Goal: Transaction & Acquisition: Purchase product/service

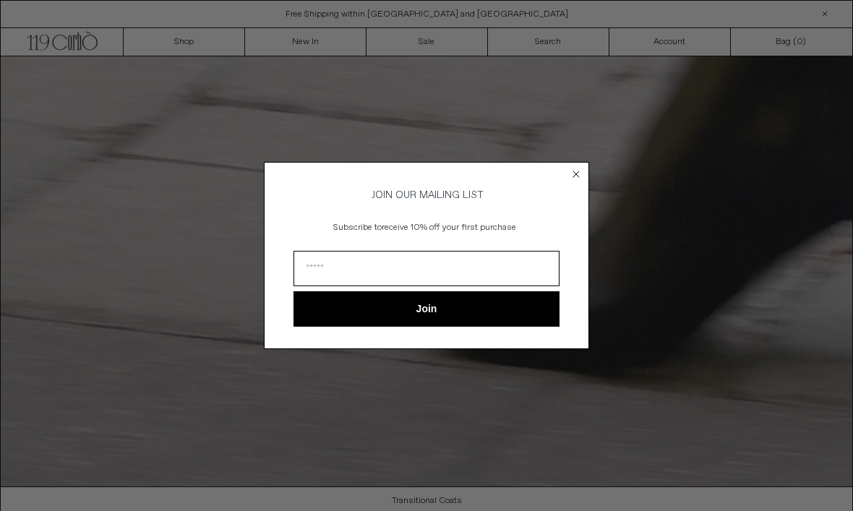
click at [558, 177] on form "JOIN OUR MAILING LIST Subscribe to receive 10% off your first purchase Join ***…" at bounding box center [426, 255] width 325 height 186
click at [578, 175] on circle "Close dialog" at bounding box center [577, 175] width 14 height 14
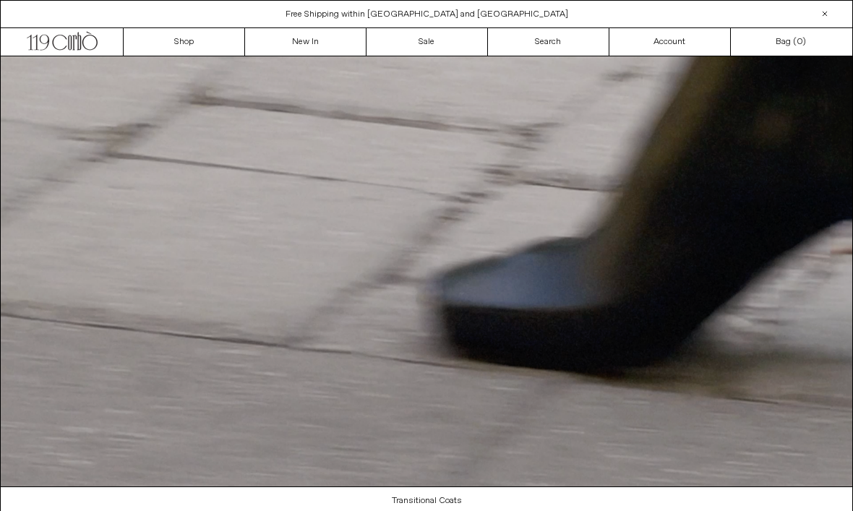
click at [575, 189] on circle "Close dialog" at bounding box center [577, 196] width 14 height 14
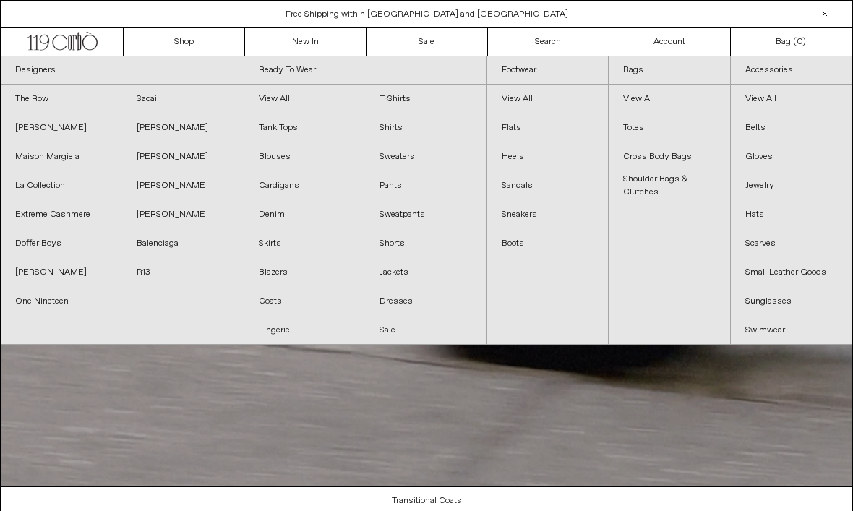
click at [403, 240] on link "Shorts" at bounding box center [425, 243] width 121 height 29
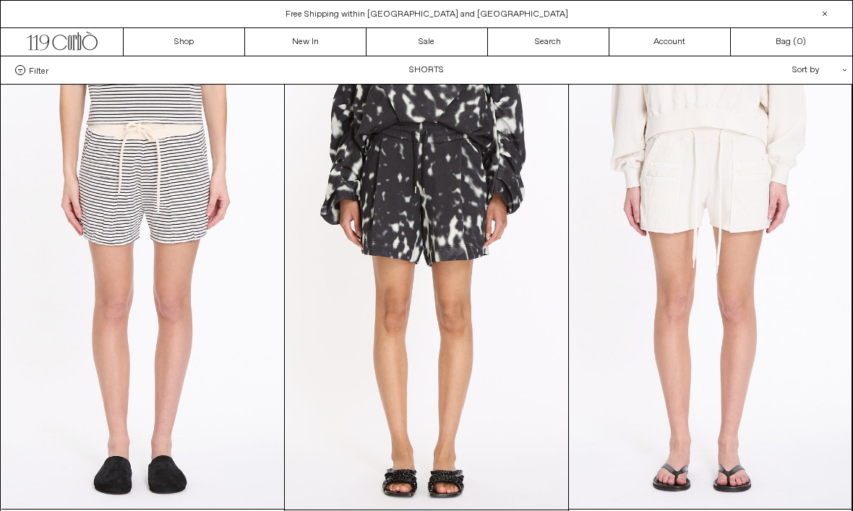
click at [324, 48] on link "New In" at bounding box center [305, 41] width 121 height 27
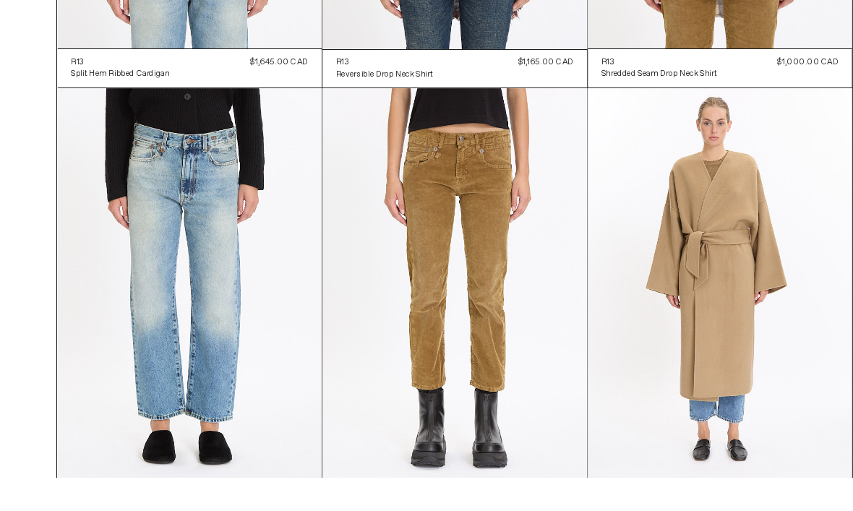
scroll to position [7977, 0]
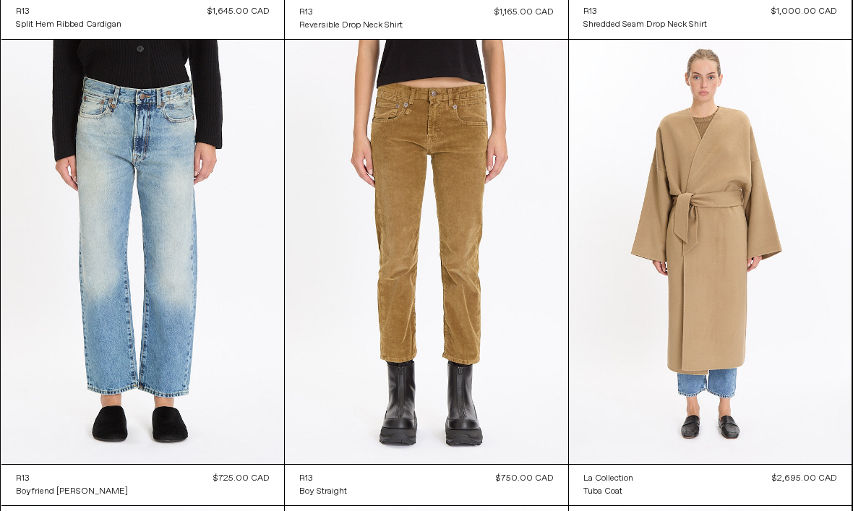
click at [477, 278] on at bounding box center [426, 252] width 283 height 425
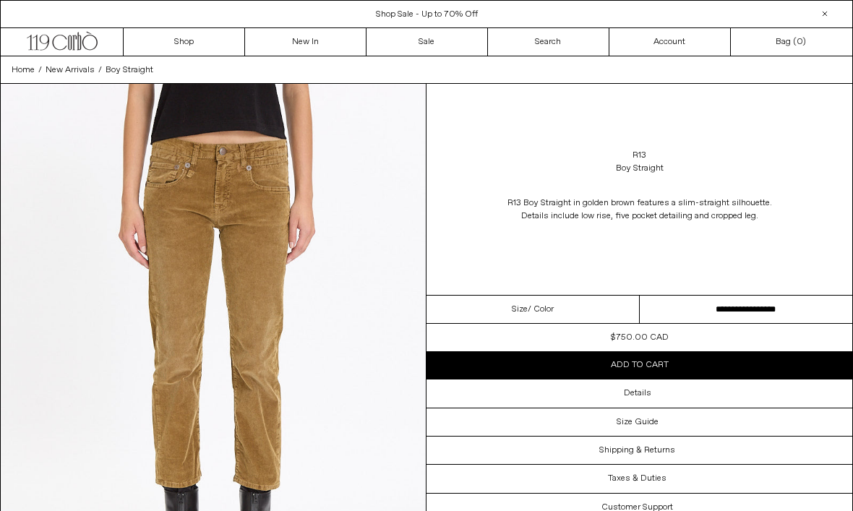
click at [316, 56] on div "Home / New Arrivals / Boy Straight" at bounding box center [426, 69] width 853 height 27
click at [472, 40] on link "Sale" at bounding box center [426, 41] width 121 height 27
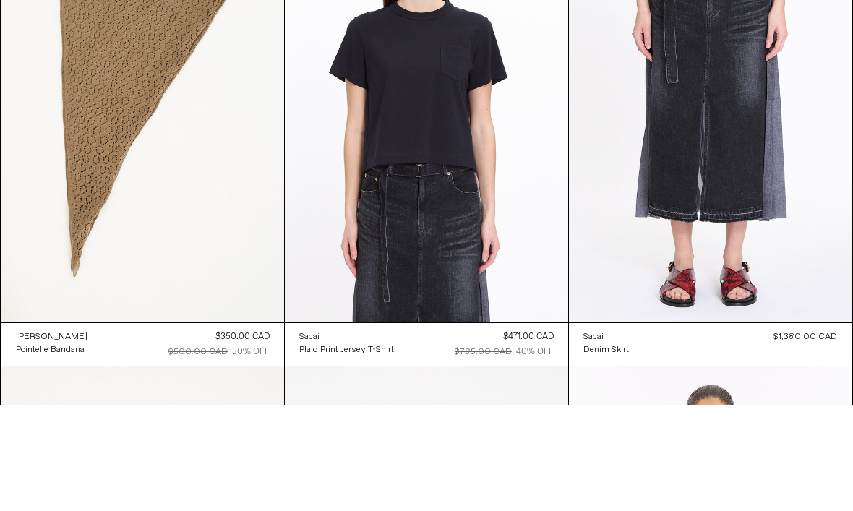
scroll to position [7136, 0]
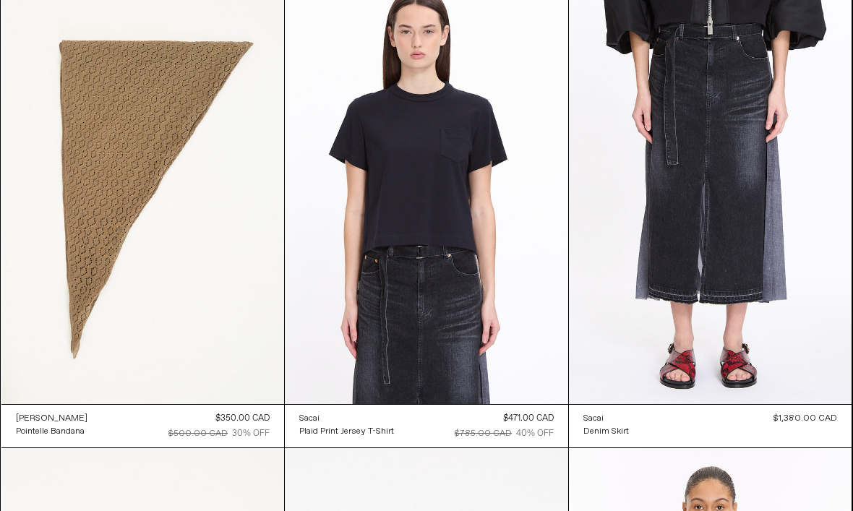
click at [749, 339] on at bounding box center [710, 192] width 283 height 424
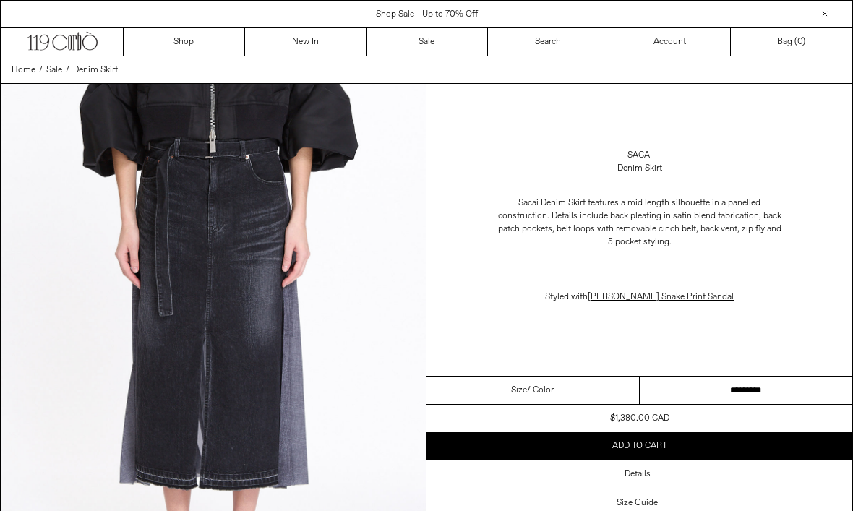
click at [315, 51] on link "New In" at bounding box center [305, 41] width 121 height 27
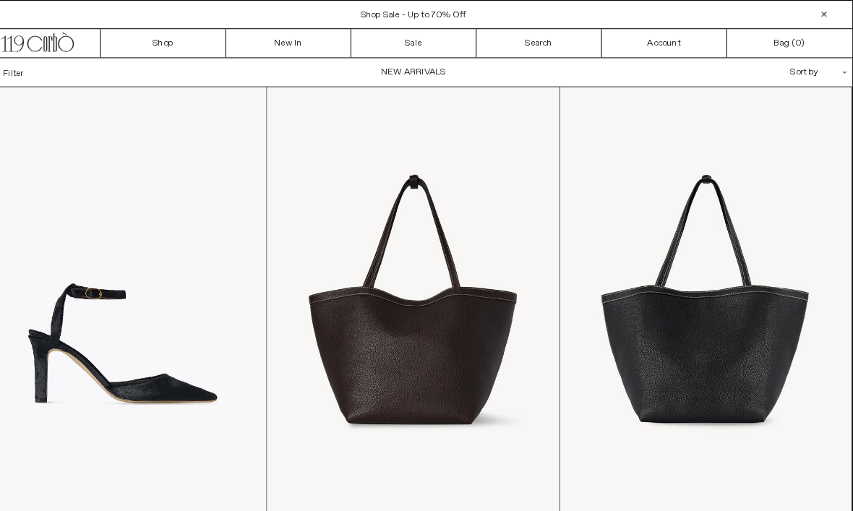
click at [291, 46] on link "New In" at bounding box center [305, 41] width 121 height 27
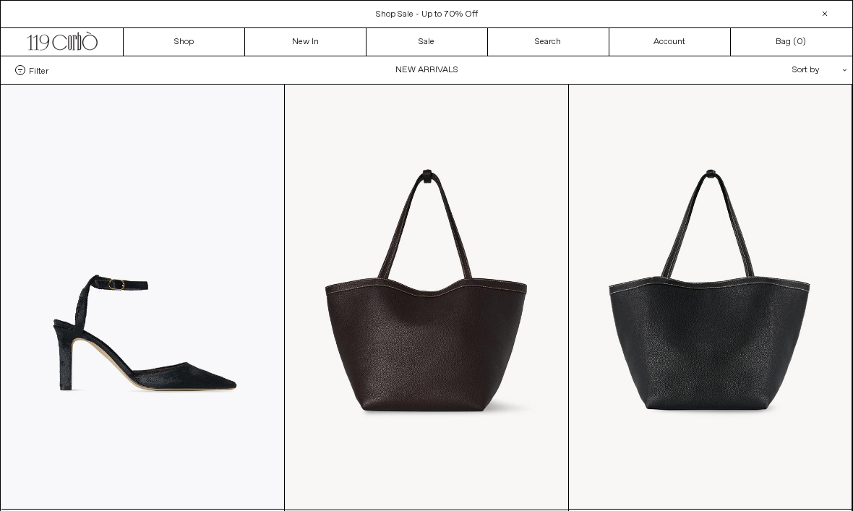
click at [176, 205] on at bounding box center [142, 297] width 283 height 424
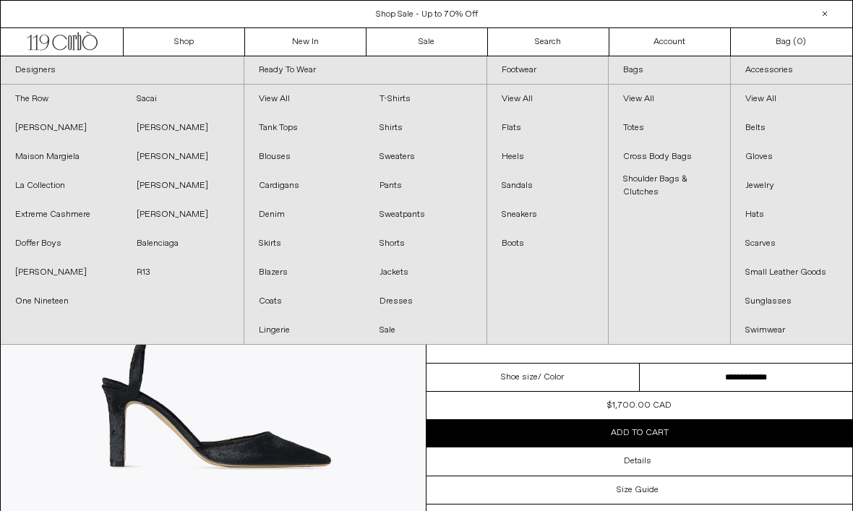
click at [512, 244] on link "Boots" at bounding box center [547, 243] width 121 height 29
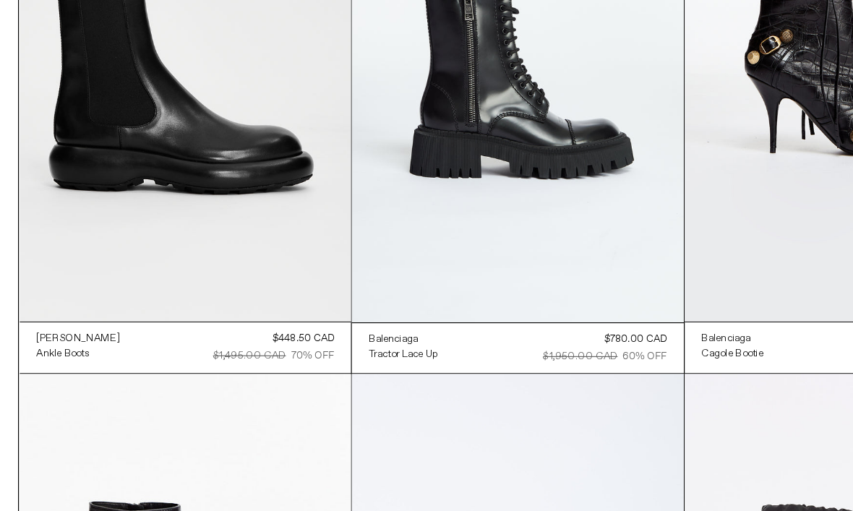
scroll to position [1172, 0]
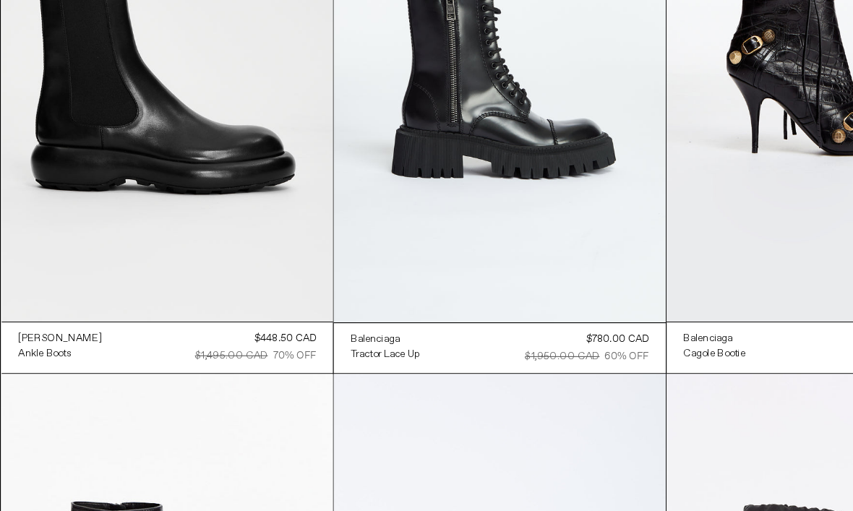
click at [212, 137] on at bounding box center [142, 62] width 283 height 424
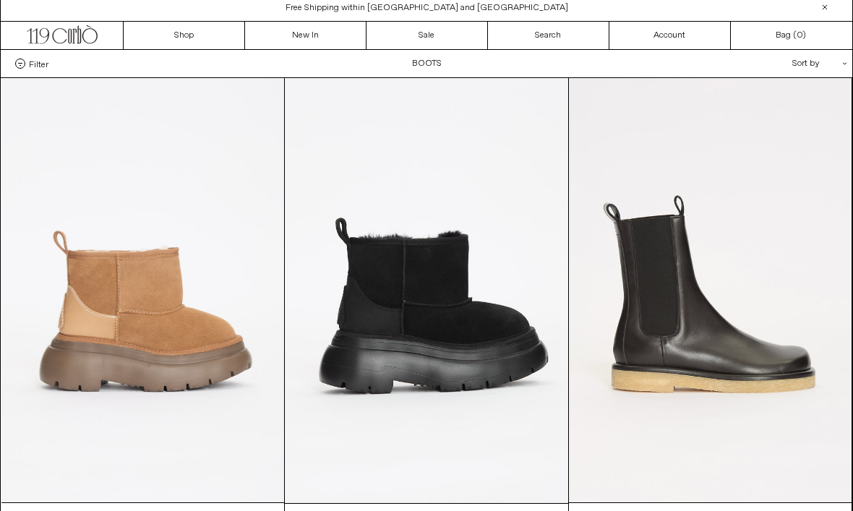
scroll to position [0, 0]
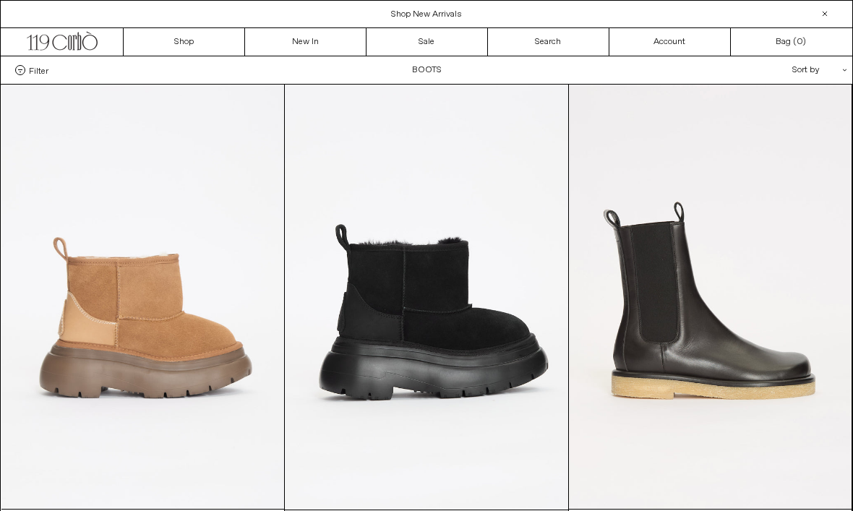
click at [312, 43] on link "New In" at bounding box center [305, 41] width 121 height 27
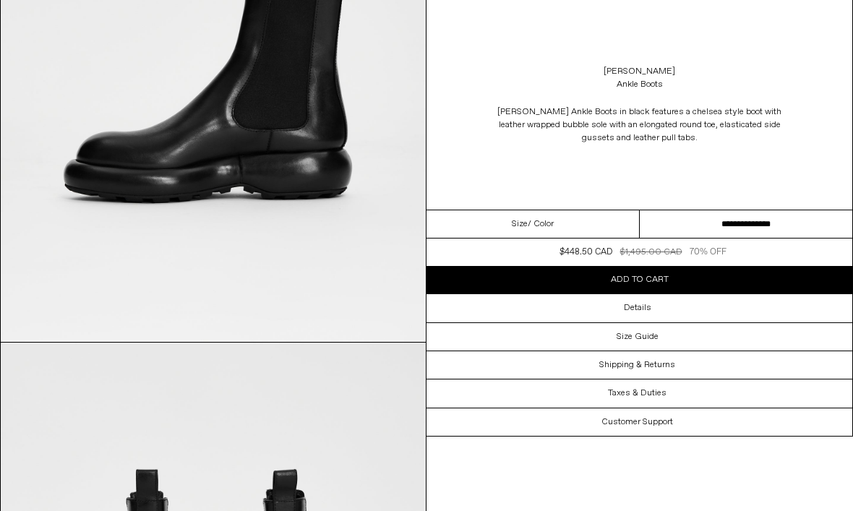
scroll to position [1333, 0]
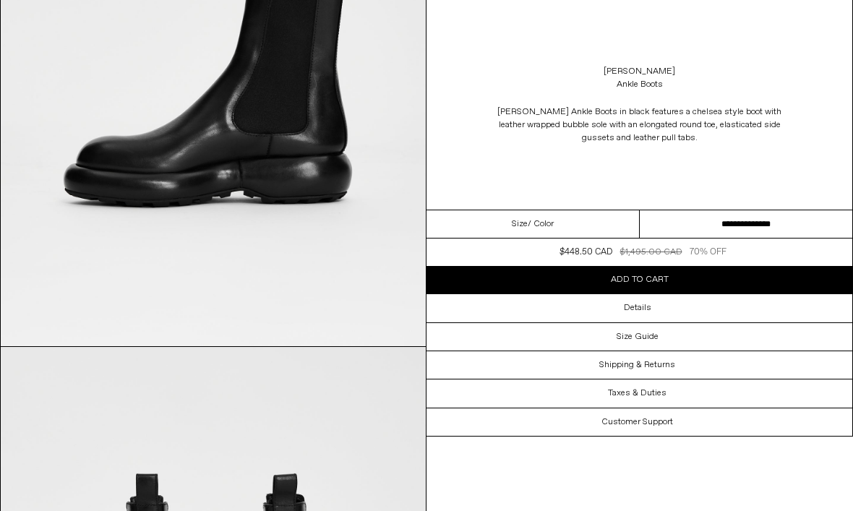
click at [700, 223] on select "**********" at bounding box center [746, 224] width 213 height 28
click at [661, 278] on span "Add to cart" at bounding box center [640, 280] width 58 height 12
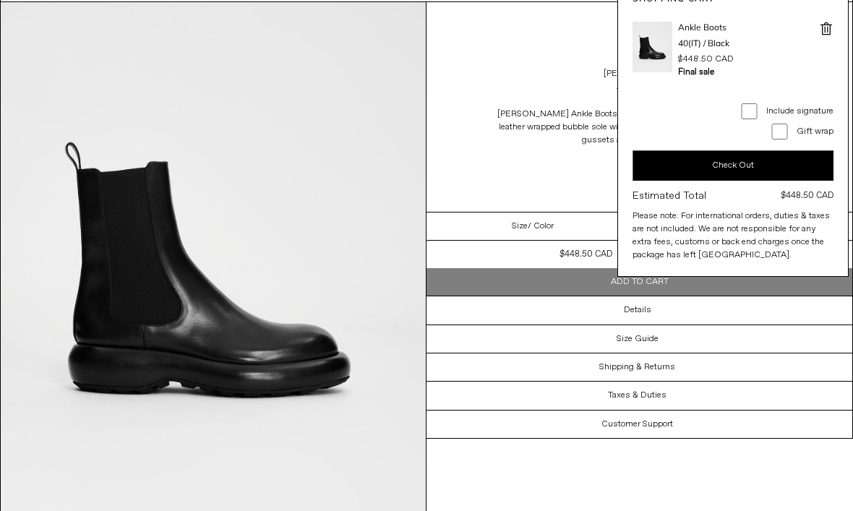
scroll to position [0, 0]
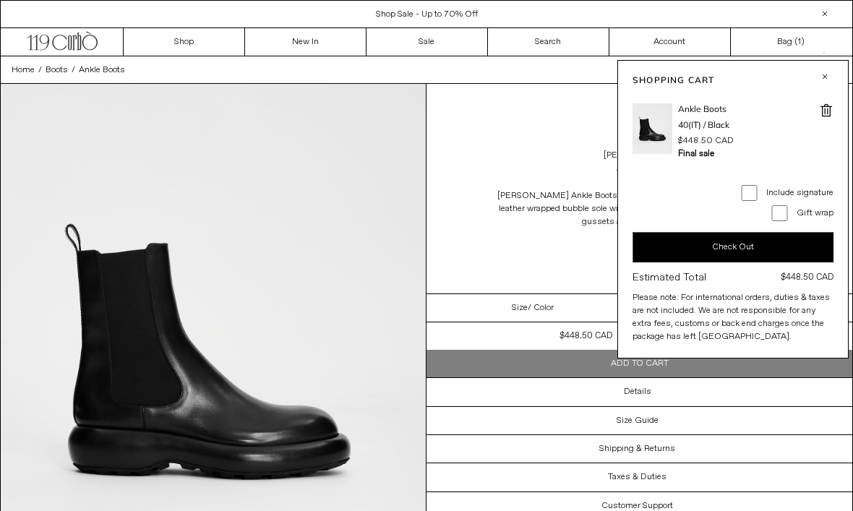
click at [377, 158] on img at bounding box center [213, 349] width 425 height 531
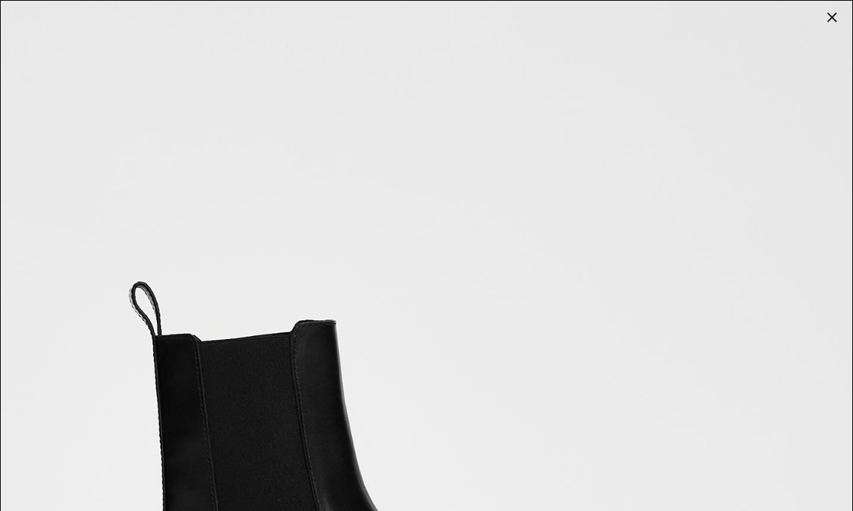
click at [834, 15] on div at bounding box center [832, 17] width 20 height 20
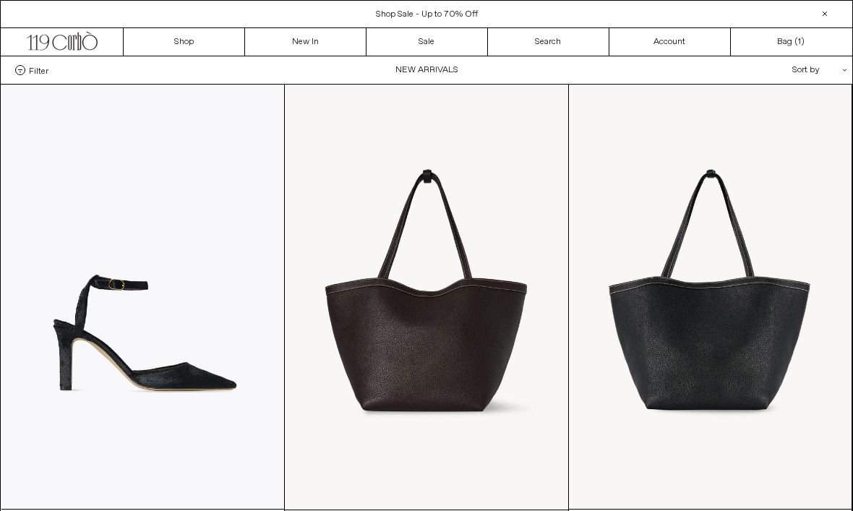
click at [330, 37] on link "New In" at bounding box center [305, 41] width 121 height 27
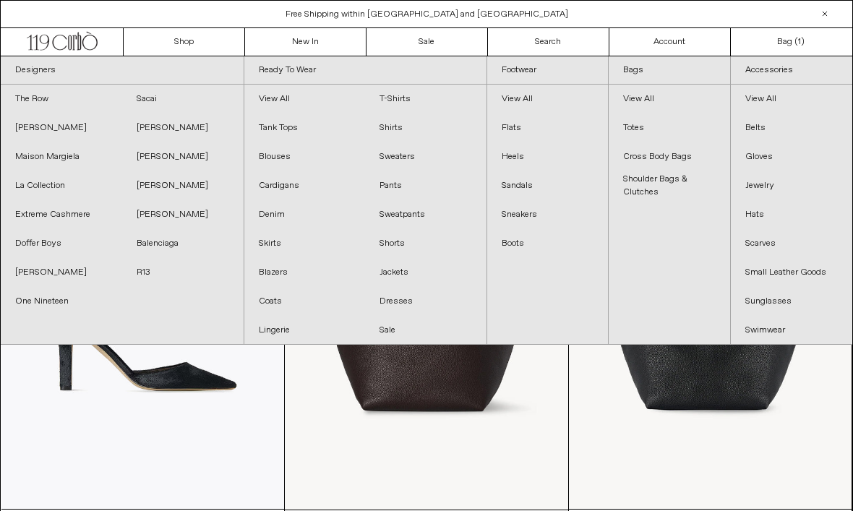
click at [163, 184] on link "[PERSON_NAME]" at bounding box center [182, 185] width 121 height 29
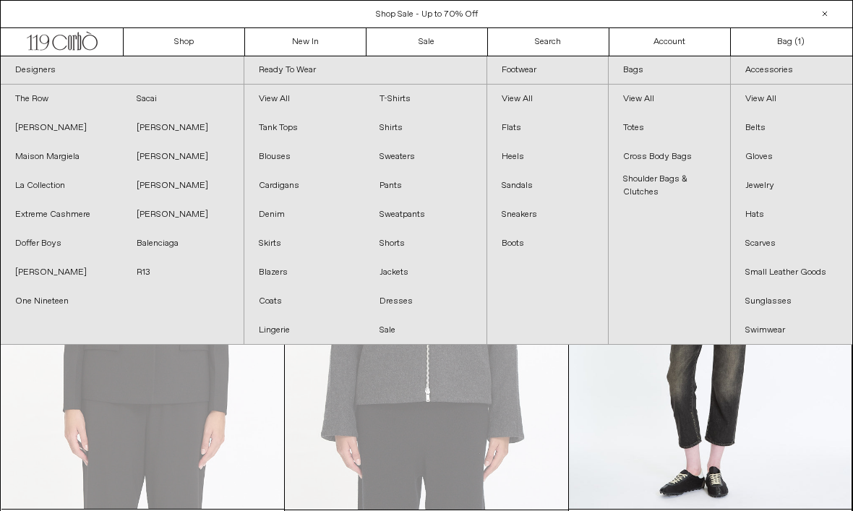
click at [261, 244] on link "Skirts" at bounding box center [304, 243] width 121 height 29
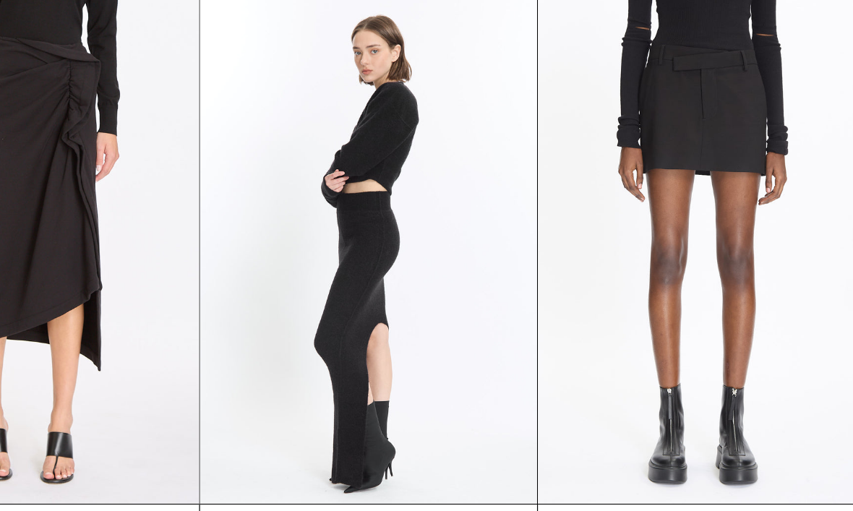
scroll to position [511, 0]
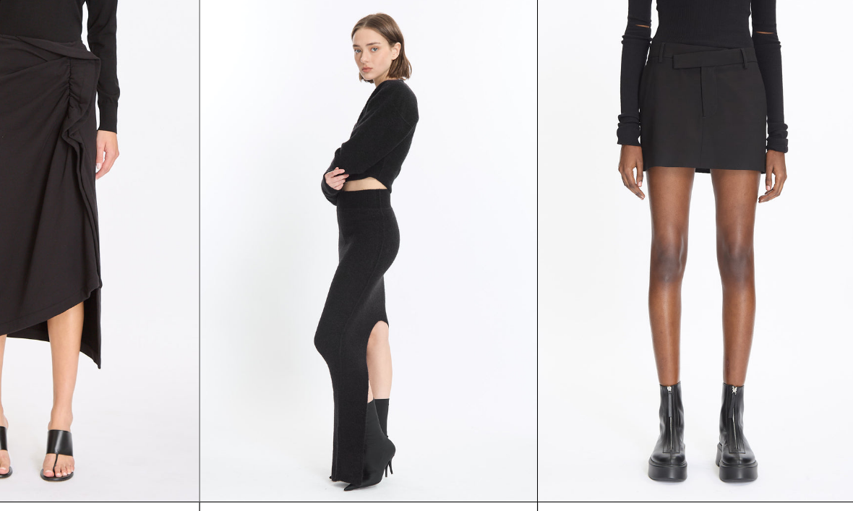
click at [617, 98] on at bounding box center [710, 252] width 283 height 424
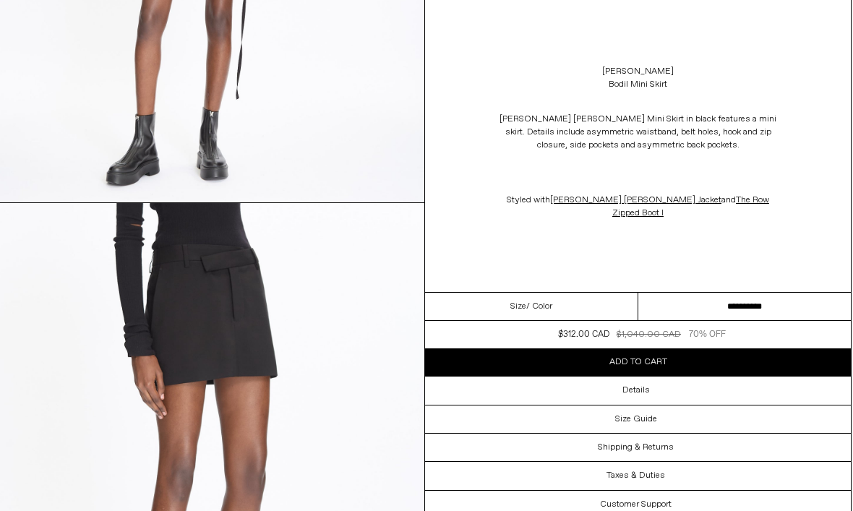
scroll to position [944, 1]
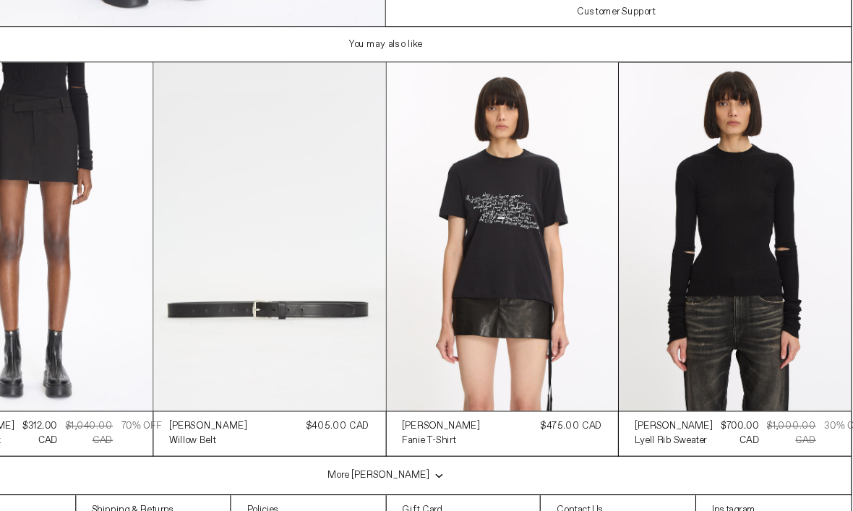
scroll to position [2212, 1]
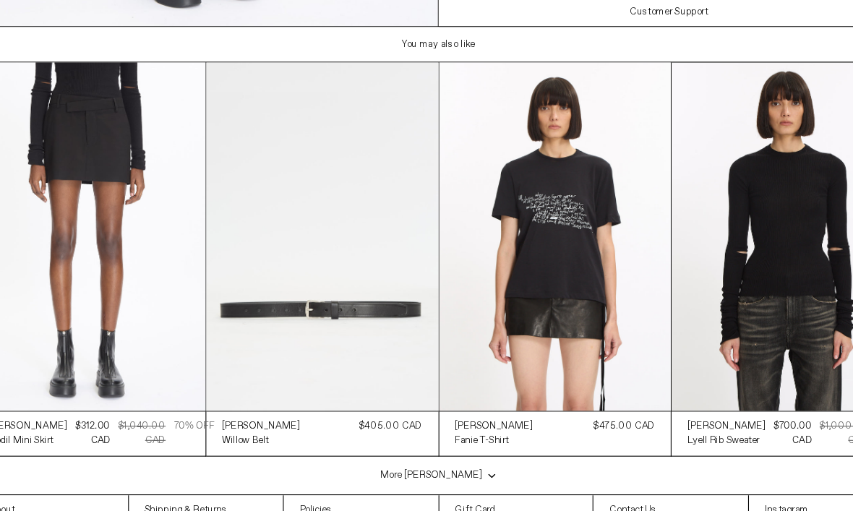
click at [491, 385] on div "[PERSON_NAME]" at bounding box center [476, 391] width 72 height 12
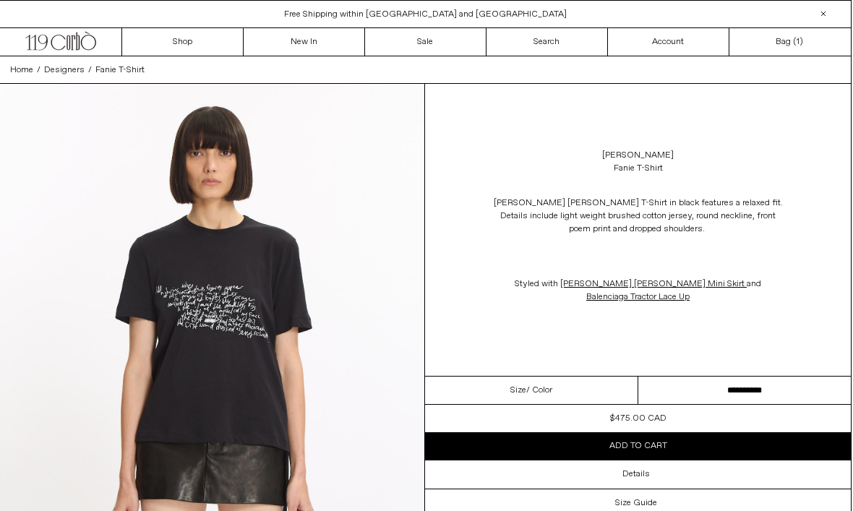
scroll to position [0, 1]
click at [662, 153] on link "[PERSON_NAME]" at bounding box center [638, 155] width 72 height 13
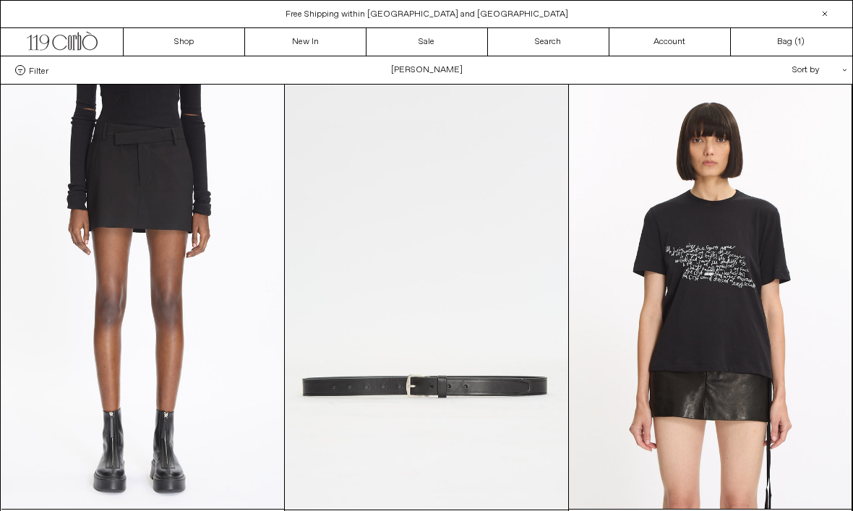
click at [318, 34] on link "New In" at bounding box center [305, 41] width 121 height 27
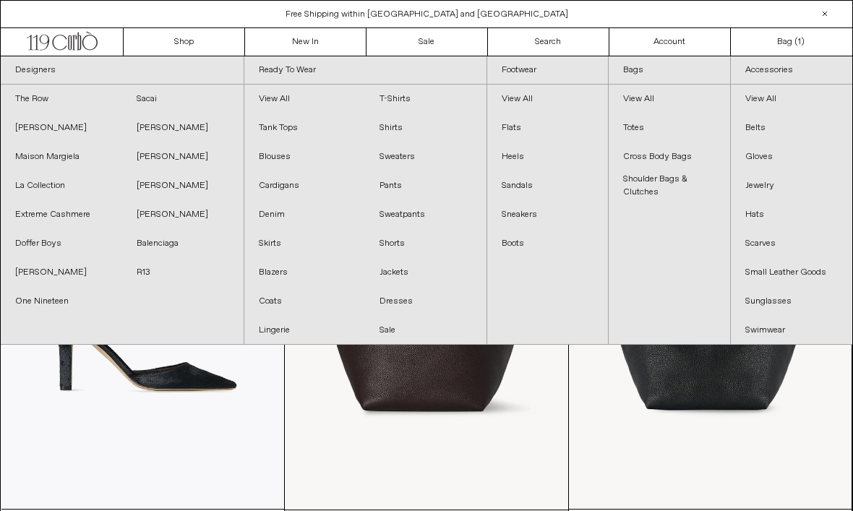
click at [276, 241] on link "Skirts" at bounding box center [304, 243] width 121 height 29
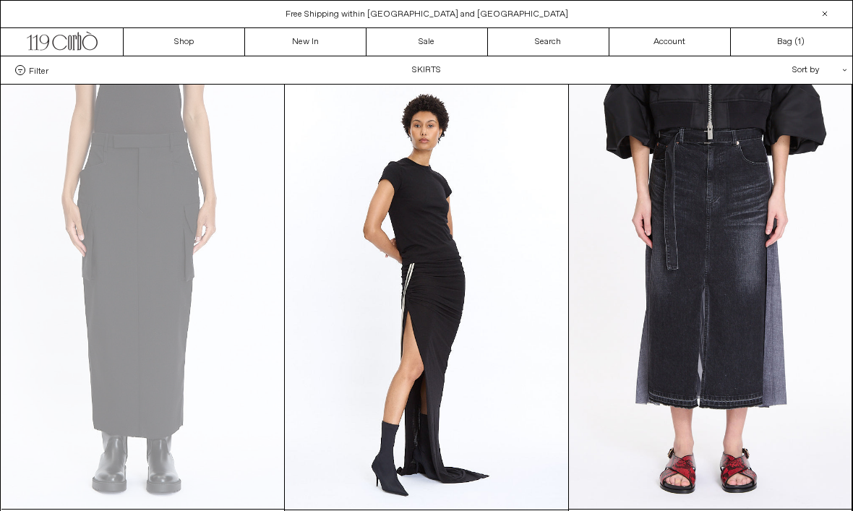
click at [321, 52] on link "New In" at bounding box center [305, 41] width 121 height 27
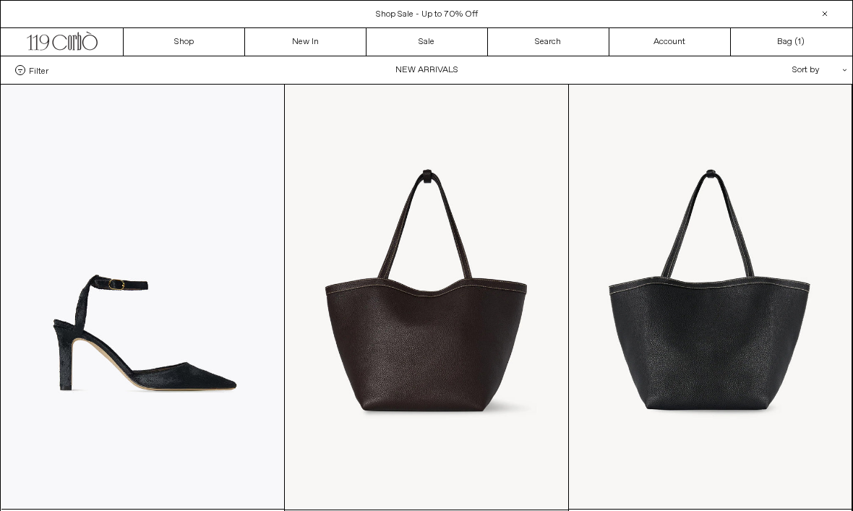
click at [305, 48] on link "New In" at bounding box center [305, 41] width 121 height 27
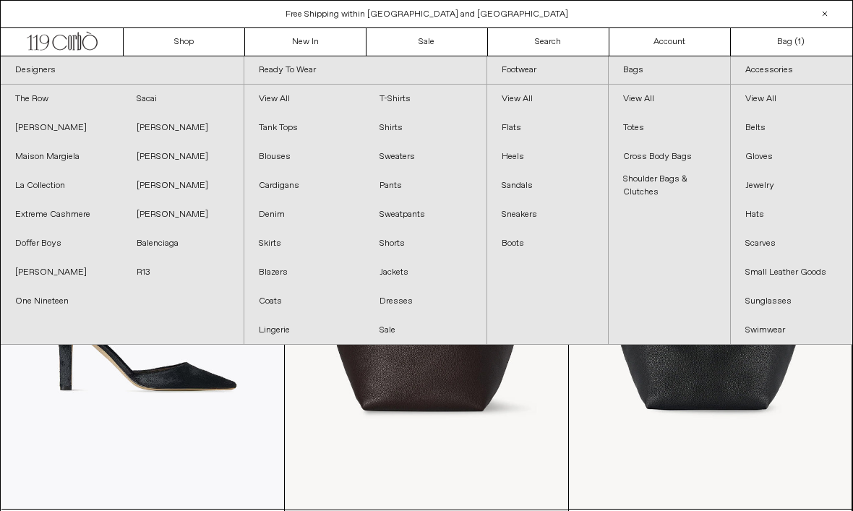
click at [268, 272] on link "Blazers" at bounding box center [304, 272] width 121 height 29
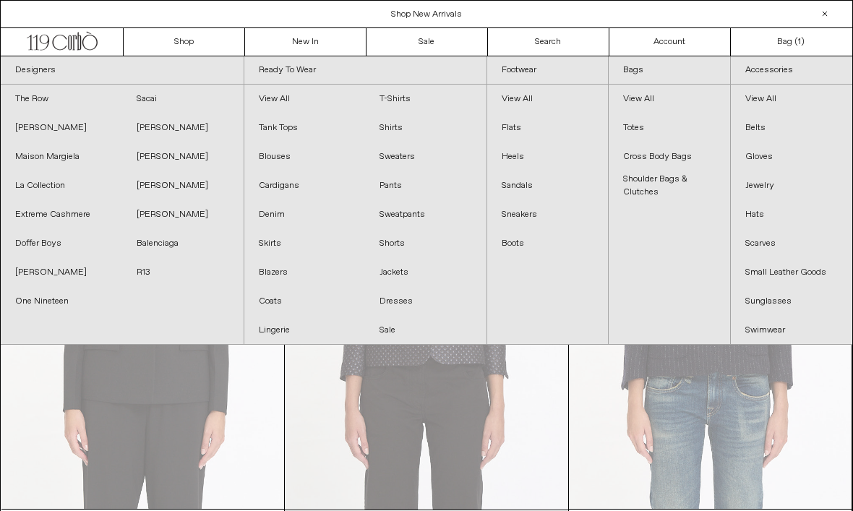
click at [404, 106] on link "T-Shirts" at bounding box center [425, 99] width 121 height 29
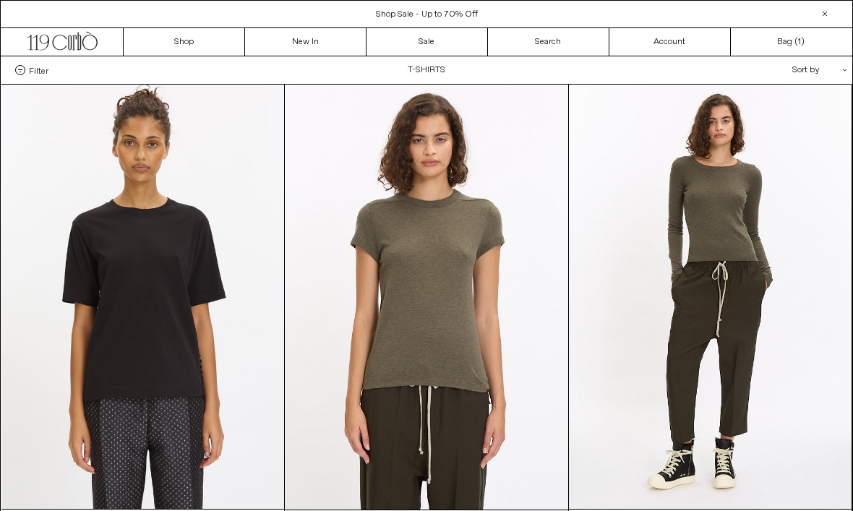
click at [535, 56] on div "Filter Designer .cls-1{fill:#231f20} [PERSON_NAME] Balenciaga [PERSON_NAME] Ext…" at bounding box center [426, 69] width 851 height 27
click at [557, 47] on link "Search" at bounding box center [548, 41] width 121 height 27
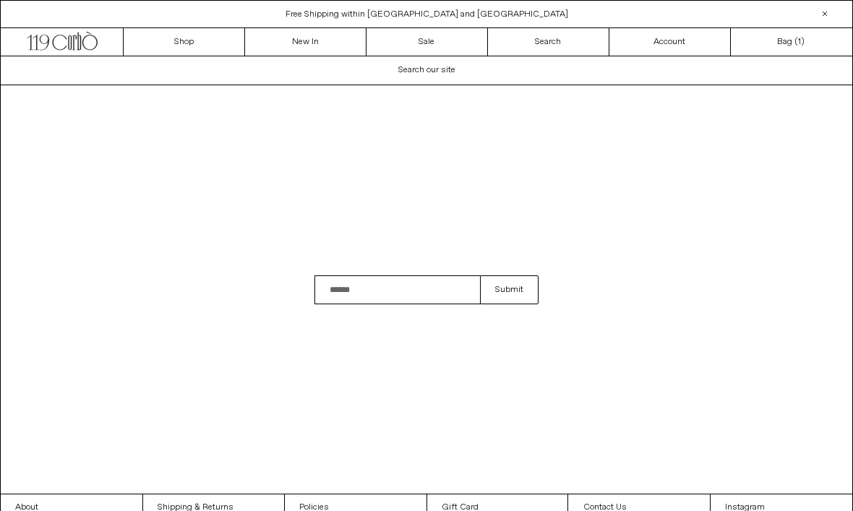
click at [292, 40] on link "New In" at bounding box center [305, 41] width 121 height 27
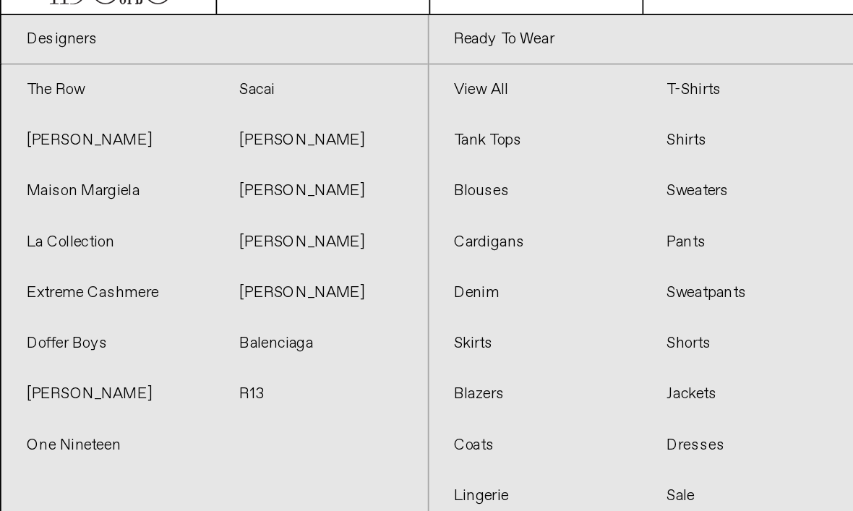
click at [43, 229] on link "Doffer Boys" at bounding box center [61, 243] width 121 height 29
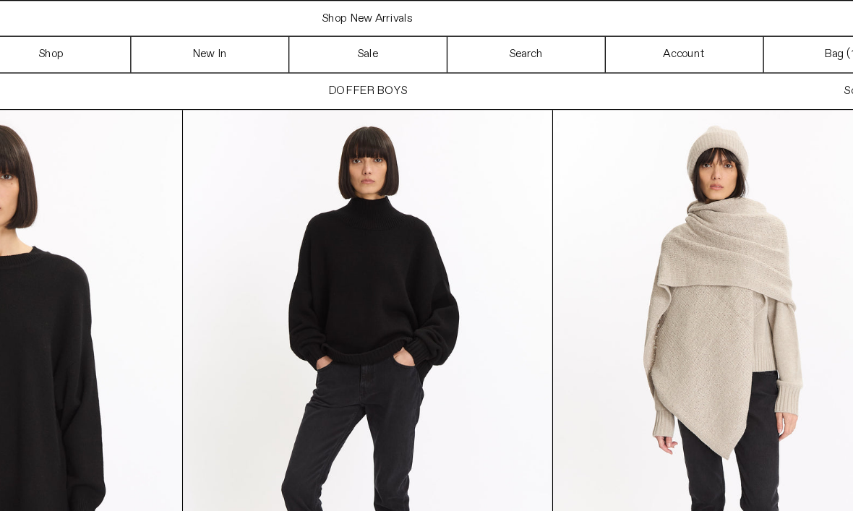
click at [488, 43] on link "Search" at bounding box center [548, 41] width 121 height 27
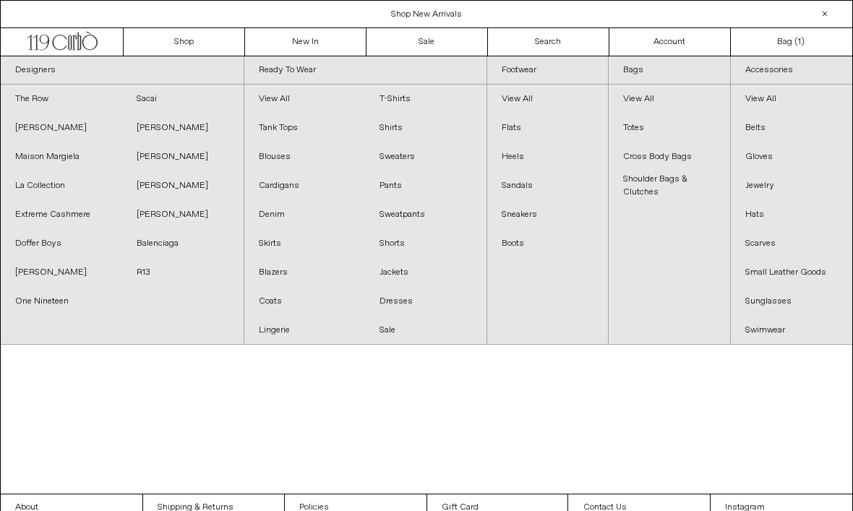
click at [50, 178] on link "La Collection" at bounding box center [61, 185] width 121 height 29
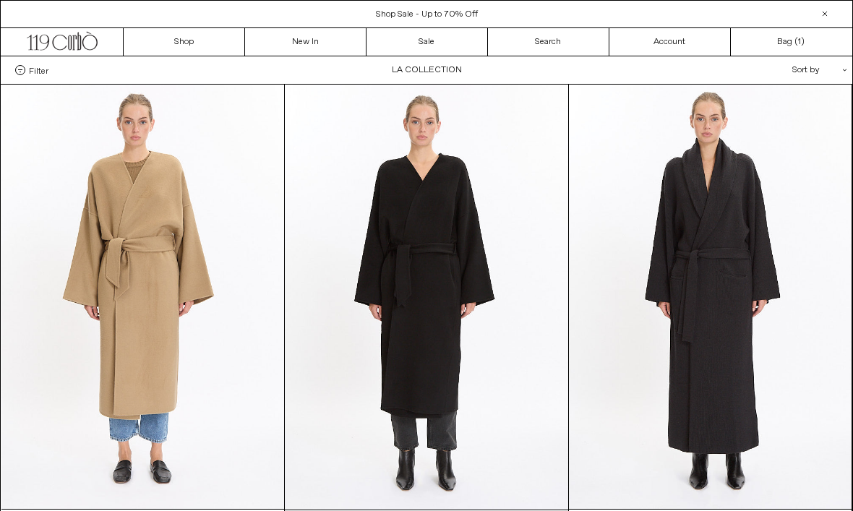
click at [322, 50] on link "New In" at bounding box center [305, 41] width 121 height 27
